Goal: Information Seeking & Learning: Understand process/instructions

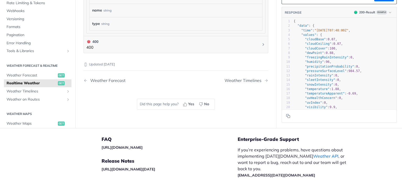
click at [314, 154] on link "Weather API" at bounding box center [326, 156] width 25 height 5
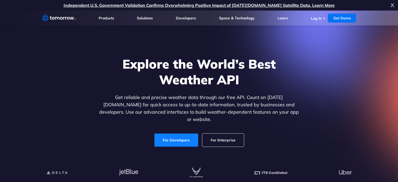
click at [186, 138] on link "For Developers" at bounding box center [177, 140] width 44 height 13
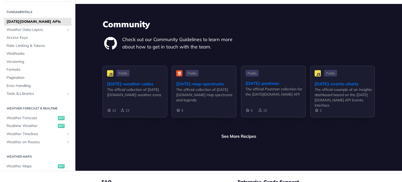
scroll to position [1215, 0]
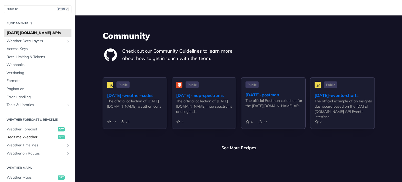
click at [26, 135] on span "Realtime Weather" at bounding box center [32, 137] width 50 height 5
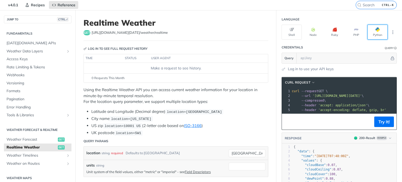
click at [380, 31] on span "button" at bounding box center [380, 30] width 0 height 4
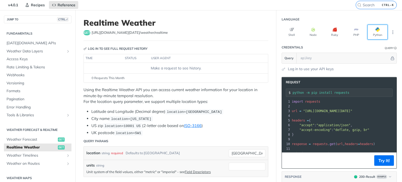
scroll to position [8, 0]
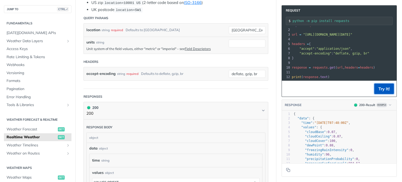
click at [375, 90] on button "Try It!" at bounding box center [385, 89] width 20 height 10
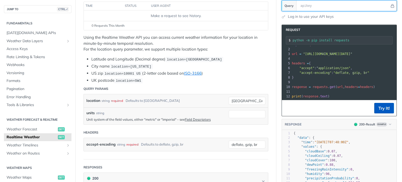
scroll to position [0, 0]
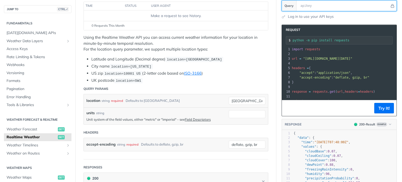
click at [341, 8] on input "text" at bounding box center [344, 6] width 92 height 10
